Goal: Obtain resource: Obtain resource

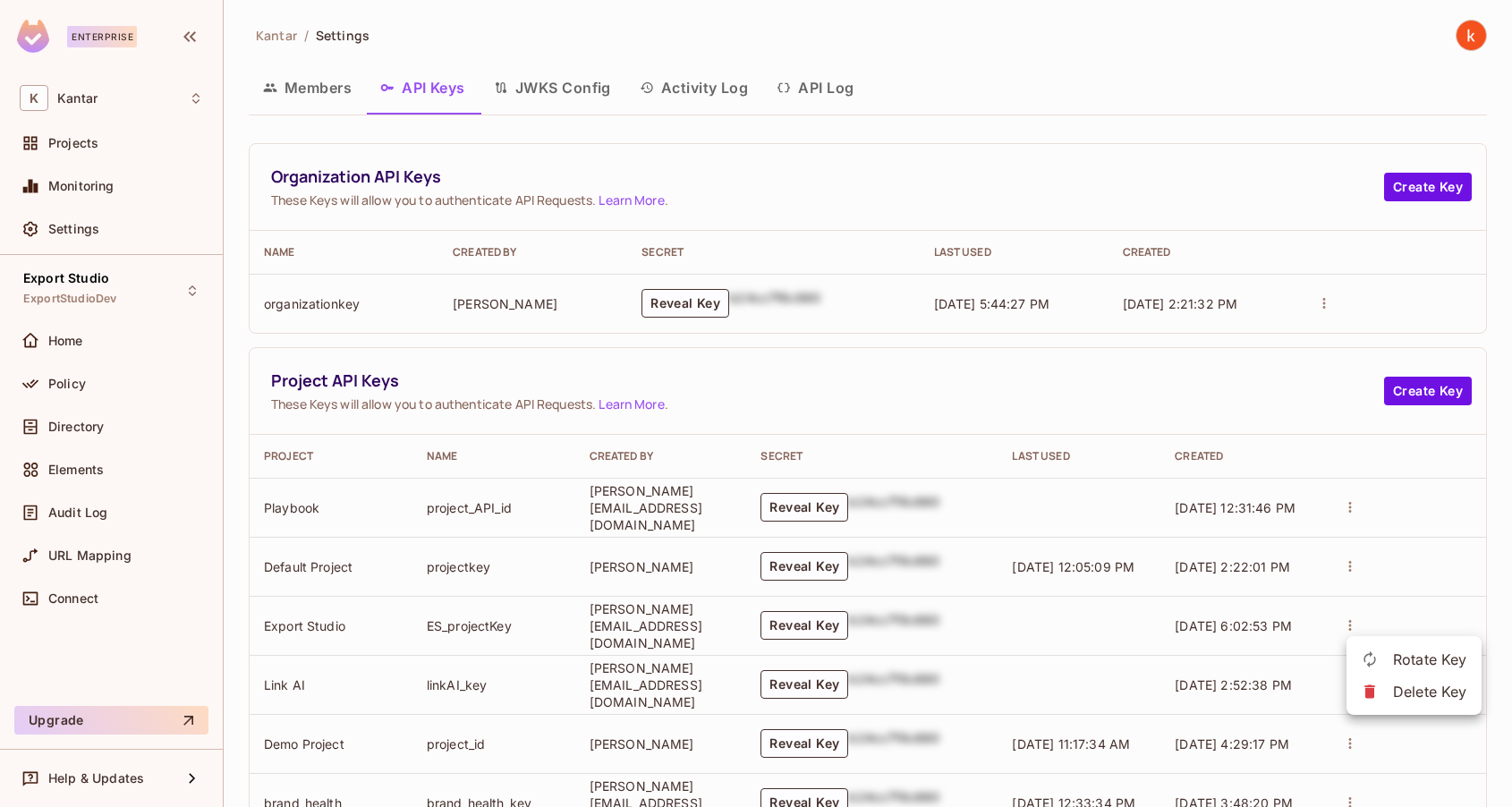
click at [708, 298] on div at bounding box center [756, 404] width 1512 height 807
click at [692, 299] on button "Reveal Key" at bounding box center [685, 303] width 88 height 29
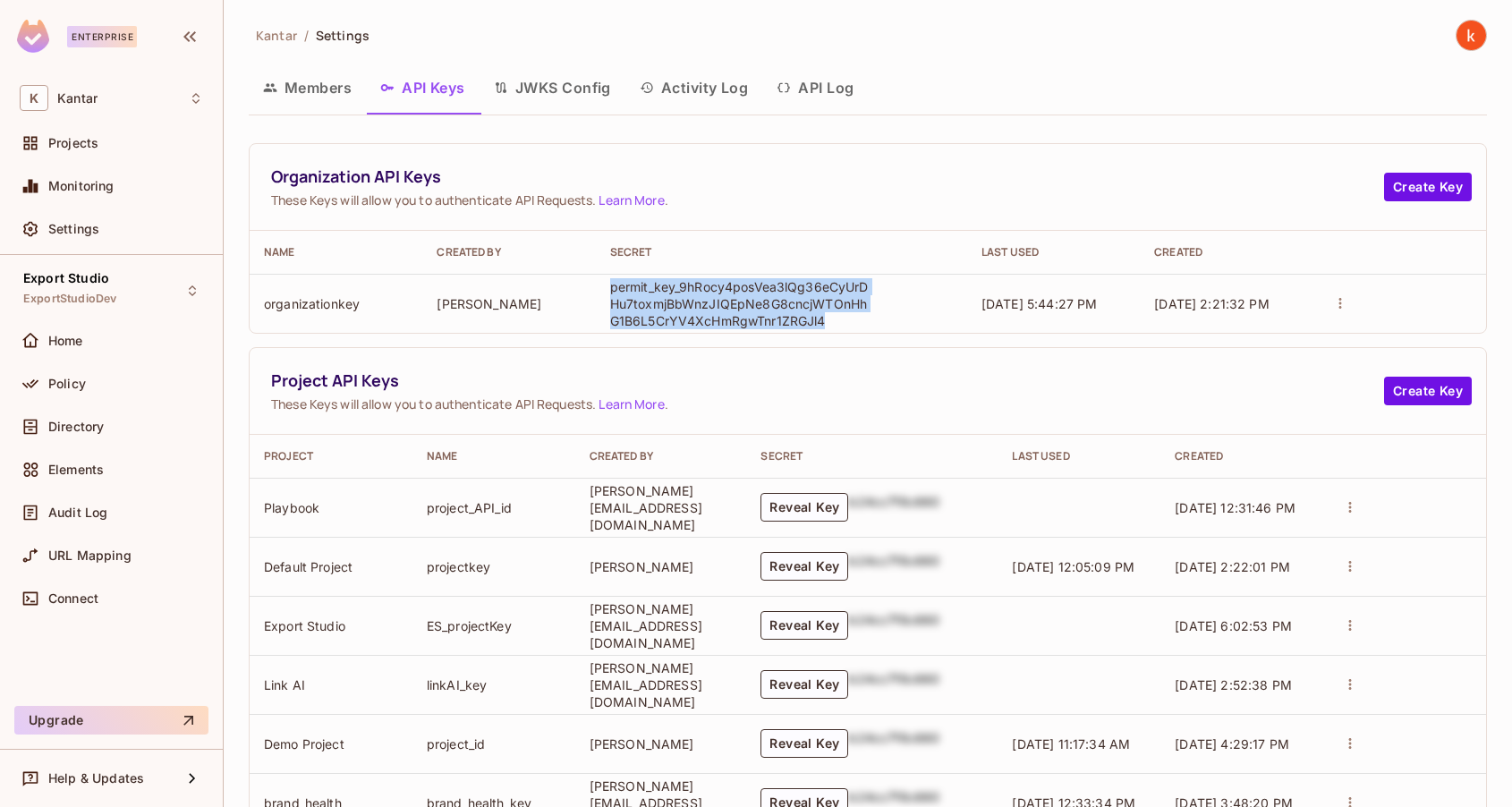
drag, startPoint x: 859, startPoint y: 327, endPoint x: 617, endPoint y: 289, distance: 245.0
click at [616, 289] on p "permit_key_9hRocy4posVea3lQg36eCyUrDHu7toxmjBbWnzJIQEpNe8G8cncjWTOnHhG1B6L5CrYV…" at bounding box center [740, 304] width 260 height 51
drag, startPoint x: 872, startPoint y: 320, endPoint x: 600, endPoint y: 284, distance: 274.4
click at [600, 284] on td "permit_key_9hRocy4posVea3lQg36eCyUrDHu7toxmjBbWnzJIQEpNe8G8cncjWTOnHhG1B6L5CrYV…" at bounding box center [782, 303] width 372 height 59
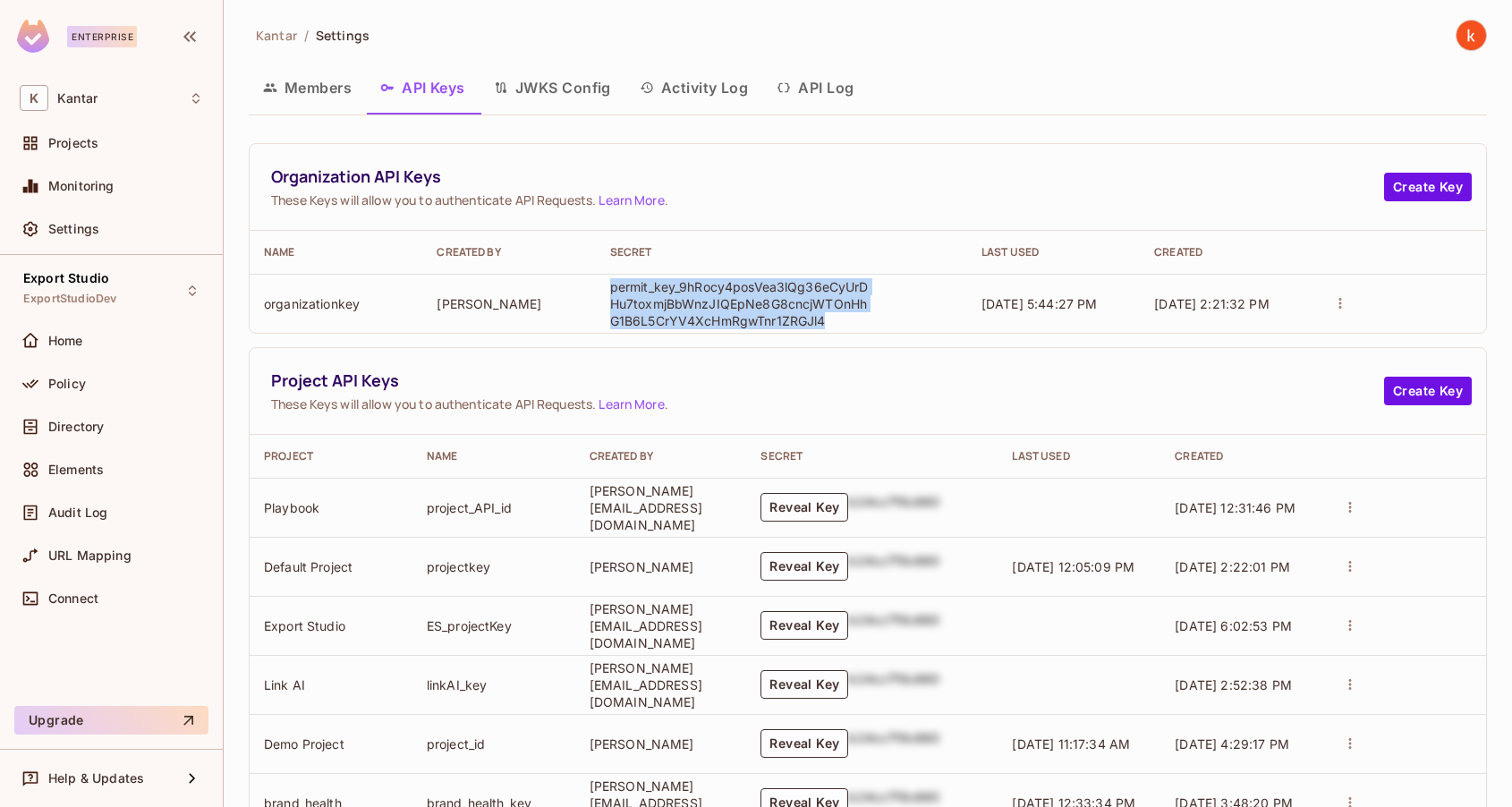
copy p "permit_key_9hRocy4posVea3lQg36eCyUrDHu7toxmjBbWnzJIQEpNe8G8cncjWTOnHhG1B6L5CrYV…"
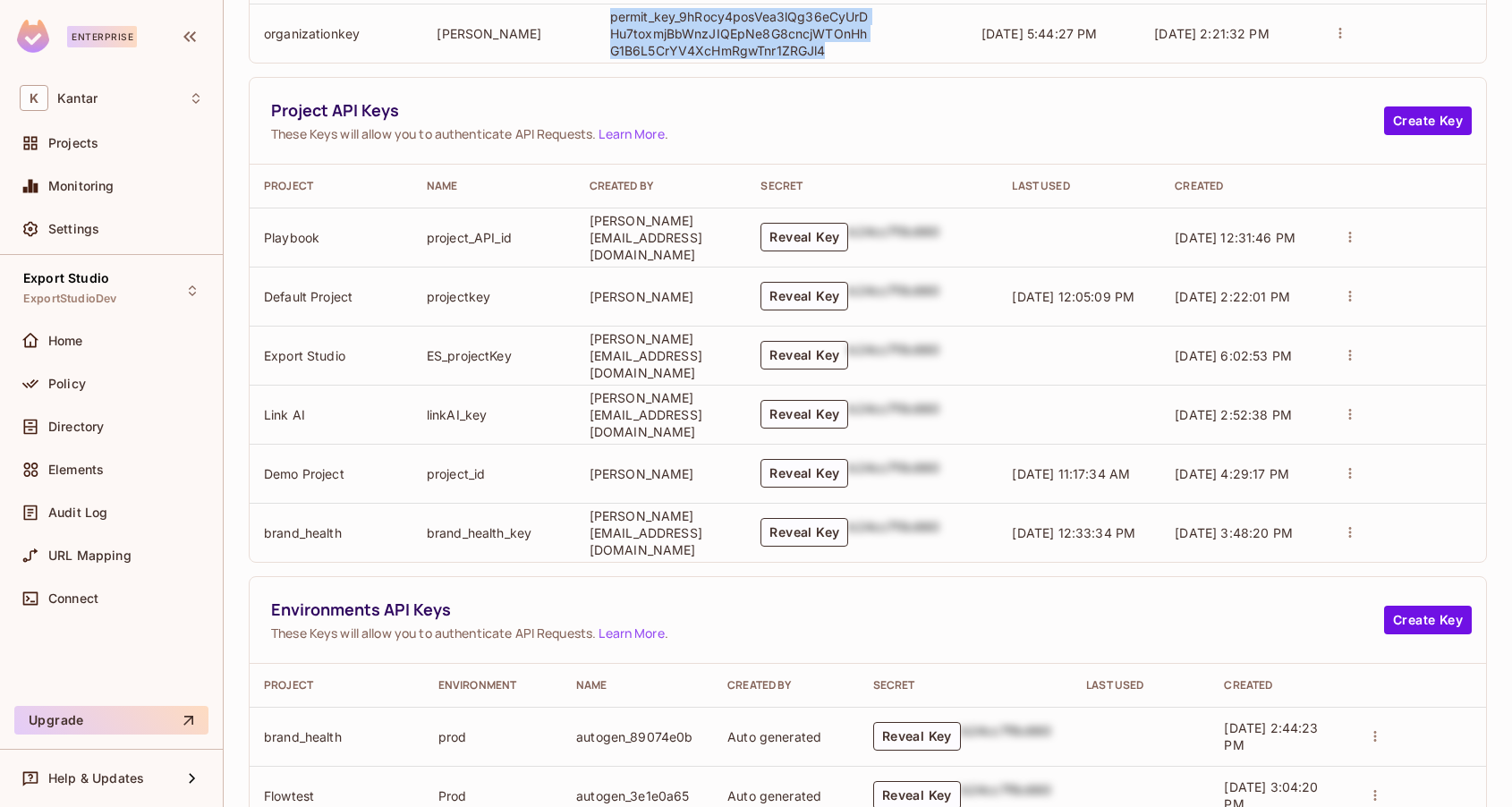
scroll to position [273, 0]
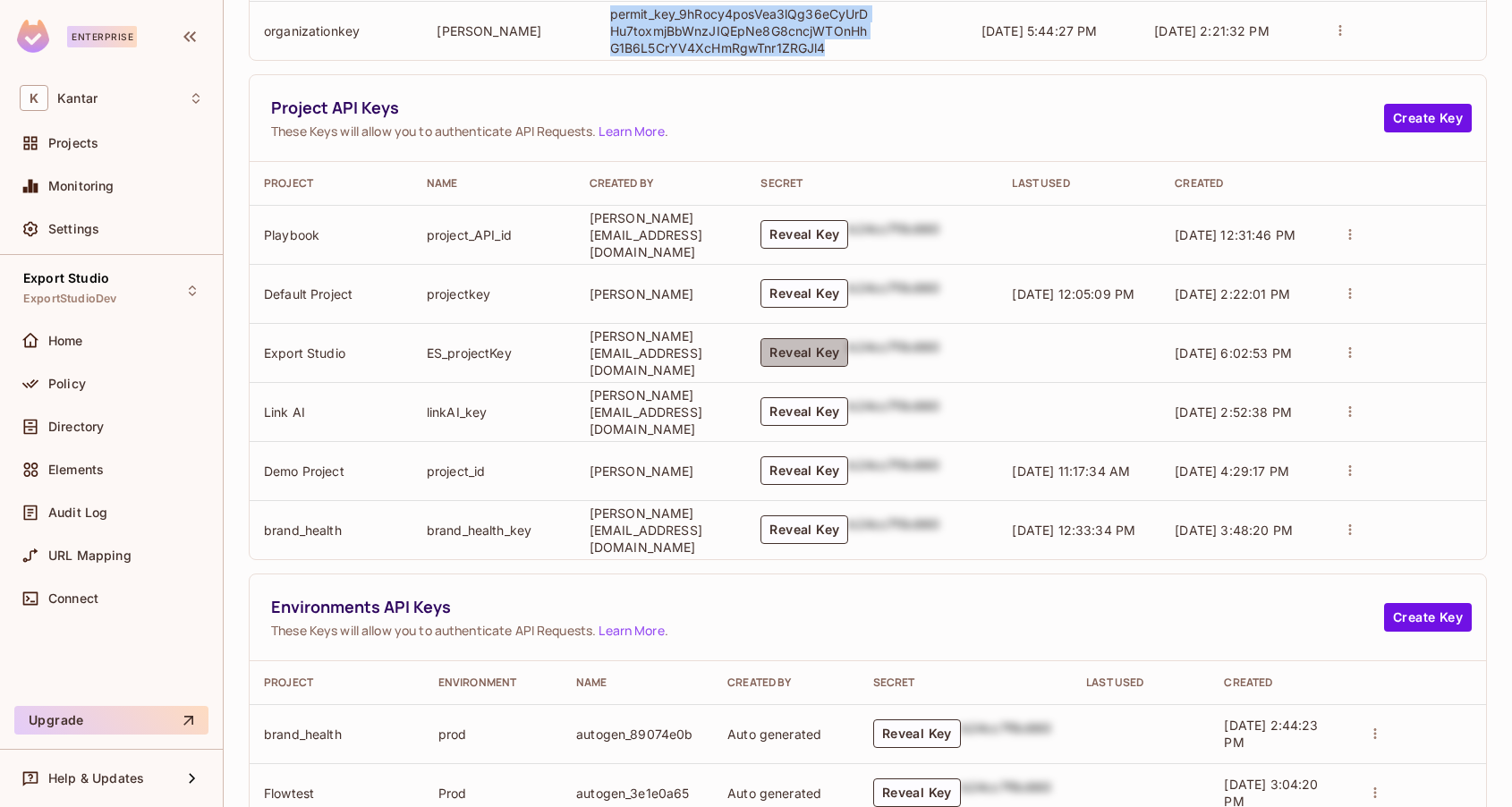
click at [840, 345] on button "Reveal Key" at bounding box center [804, 352] width 88 height 29
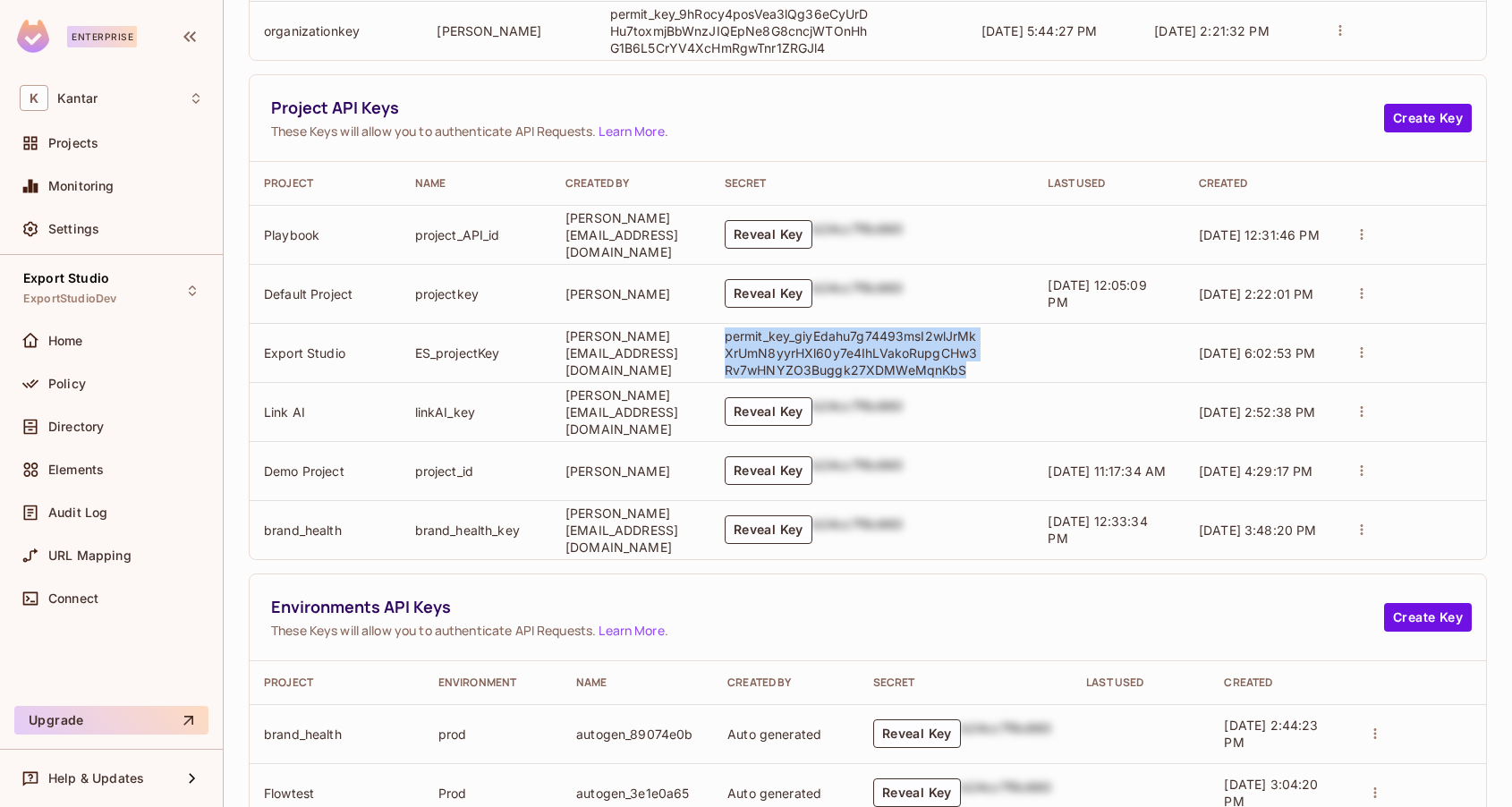
drag, startPoint x: 1016, startPoint y: 372, endPoint x: 764, endPoint y: 329, distance: 255.6
click at [764, 329] on p "permit_key_giyEdahu7g74493msI2wlJrMkXrUmN8yyrHXl60y7e4IhLVakoRupgCHw3Rv7wHNYZO3…" at bounding box center [855, 353] width 260 height 51
copy p "permit_key_giyEdahu7g74493msI2wlJrMkXrUmN8yyrHXl60y7e4IhLVakoRupgCHw3Rv7wHNYZO3…"
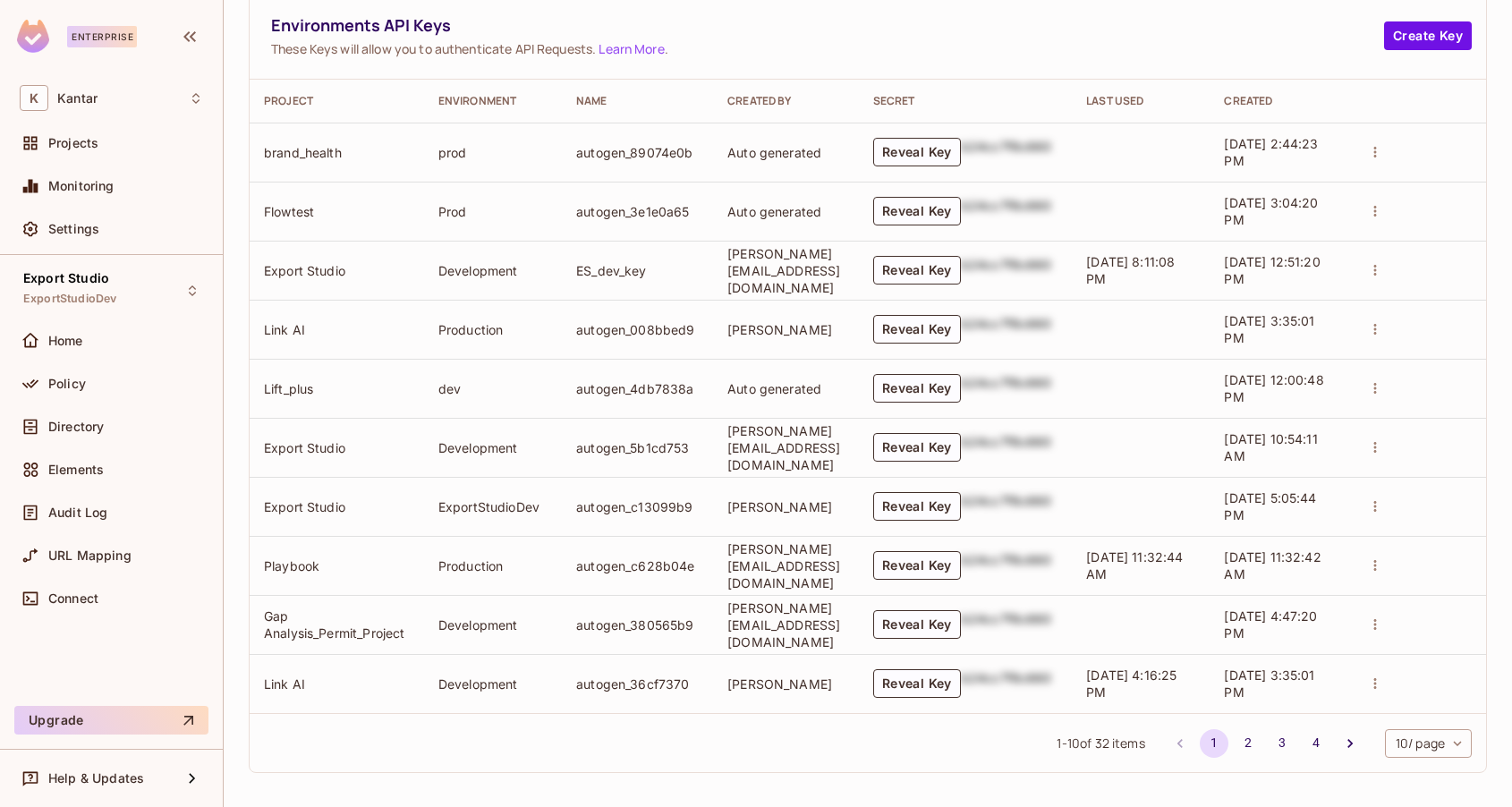
scroll to position [856, 0]
click at [961, 497] on button "Reveal Key" at bounding box center [917, 505] width 88 height 29
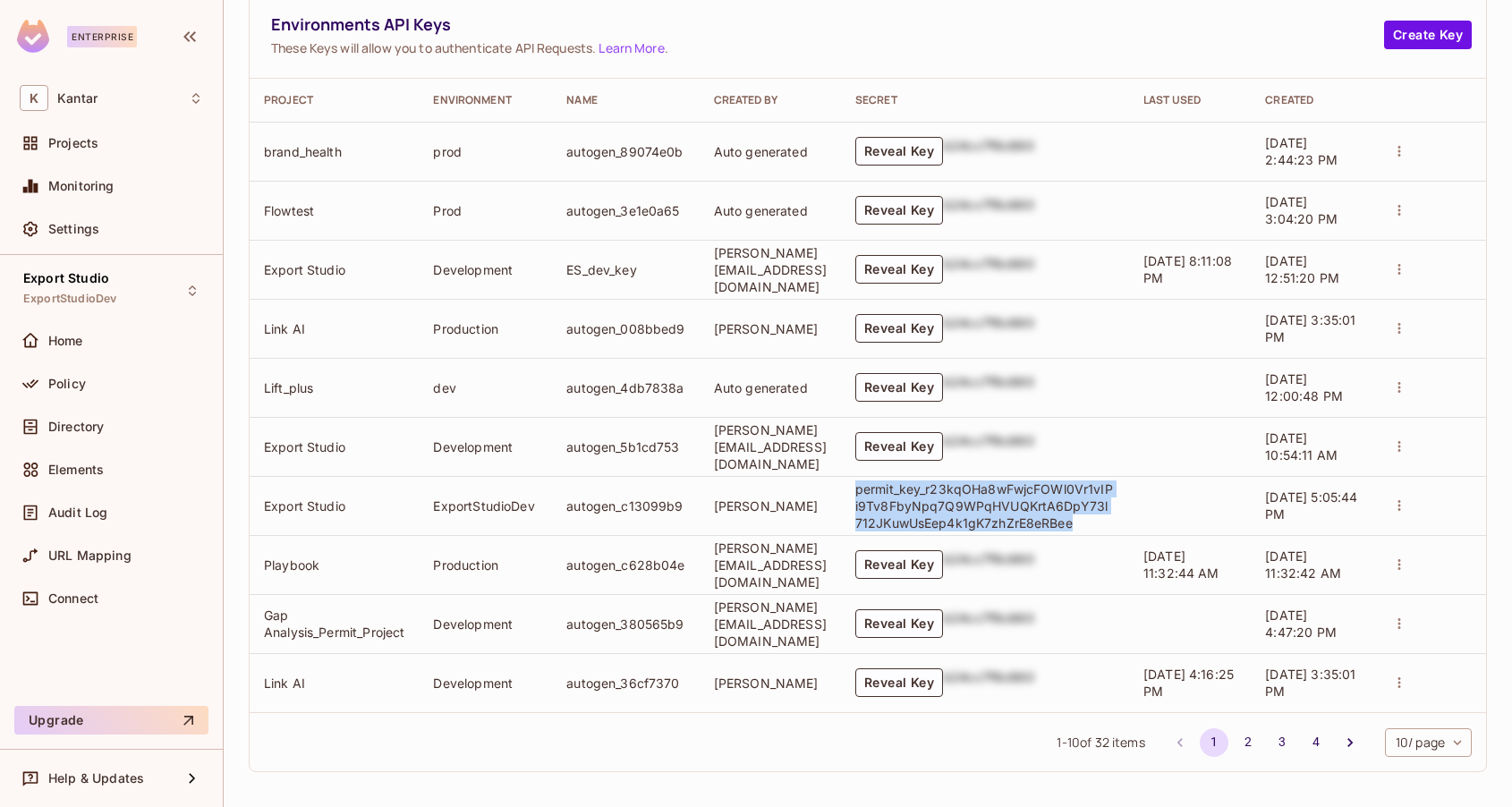
drag, startPoint x: 1130, startPoint y: 515, endPoint x: 911, endPoint y: 487, distance: 220.8
click at [911, 487] on p "permit_key_r23kqOHa8wFwjcFOWl0Vr1vIPi9Tv8FbyNpq7Q9WPqHVUQKrtA6DpY73l712JKuwUsEe…" at bounding box center [985, 505] width 260 height 51
copy p "permit_key_r23kqOHa8wFwjcFOWl0Vr1vIPi9Tv8FbyNpq7Q9WPqHVUQKrtA6DpY73l712JKuwUsEe…"
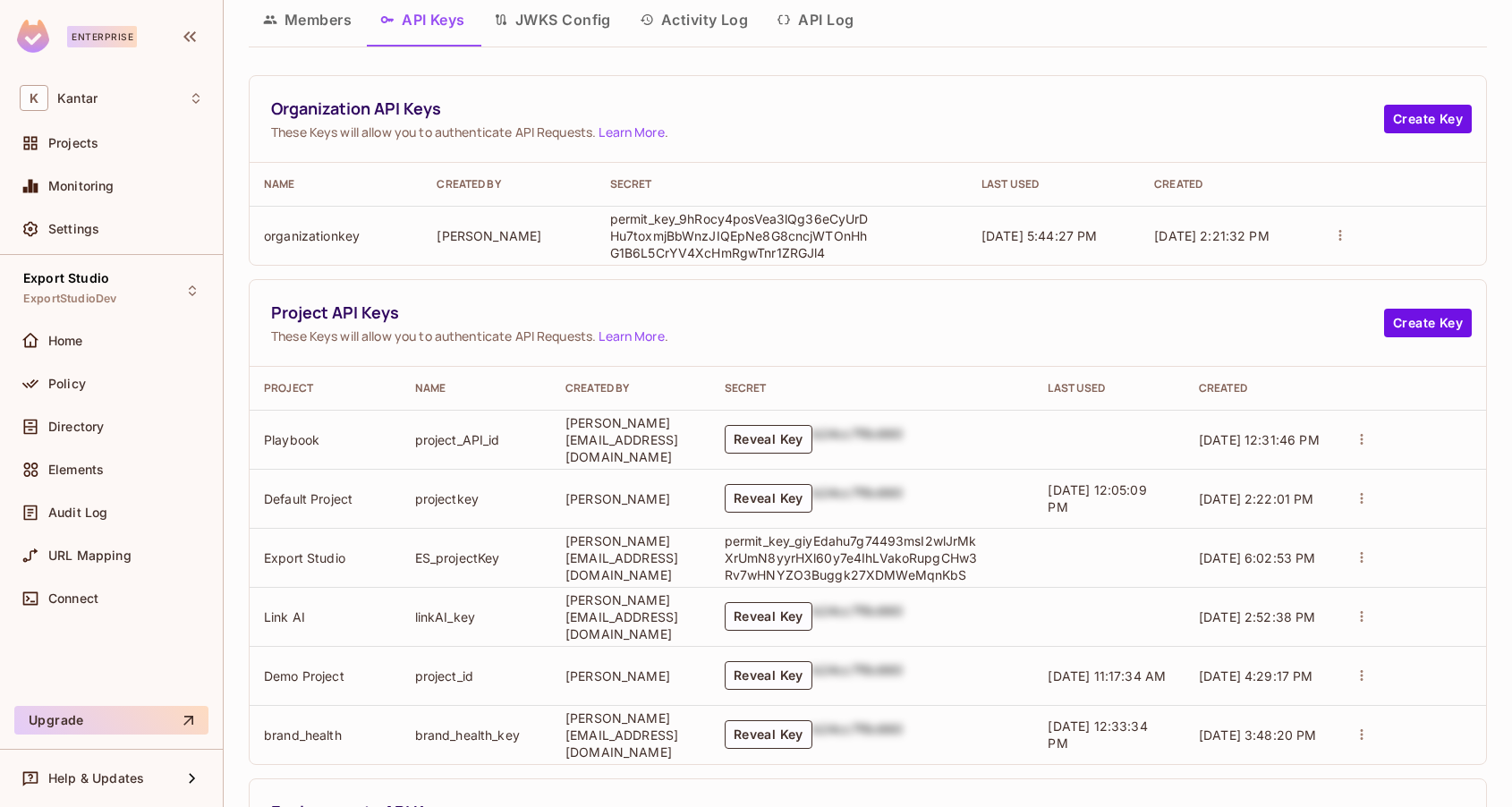
scroll to position [0, 0]
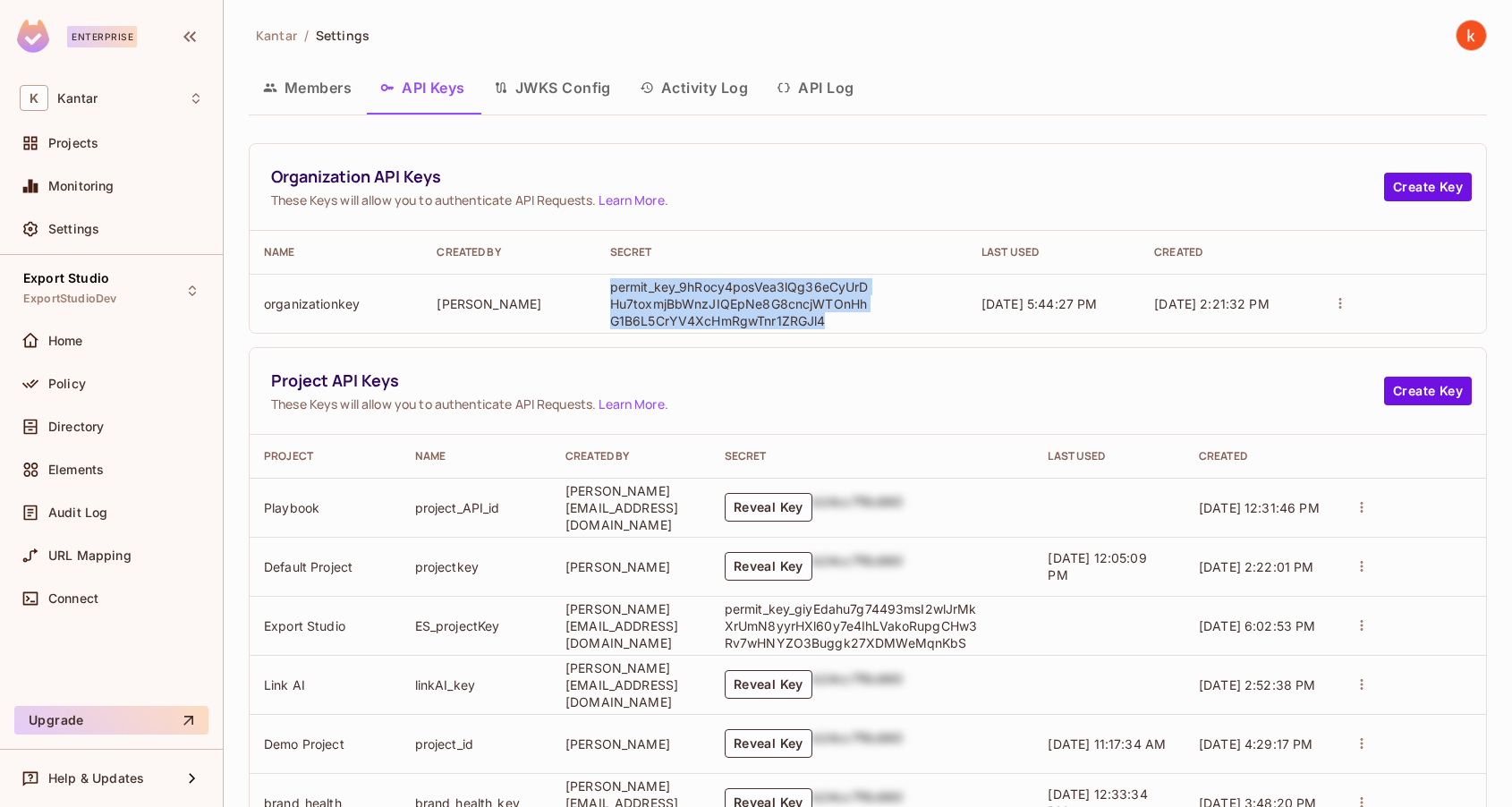
drag, startPoint x: 837, startPoint y: 318, endPoint x: 602, endPoint y: 288, distance: 236.9
click at [602, 288] on td "permit_key_9hRocy4posVea3lQg36eCyUrDHu7toxmjBbWnzJIQEpNe8G8cncjWTOnHhG1B6L5CrYV…" at bounding box center [782, 303] width 372 height 59
copy p "permit_key_9hRocy4posVea3lQg36eCyUrDHu7toxmjBbWnzJIQEpNe8G8cncjWTOnHhG1B6L5CrYV…"
